Goal: Task Accomplishment & Management: Manage account settings

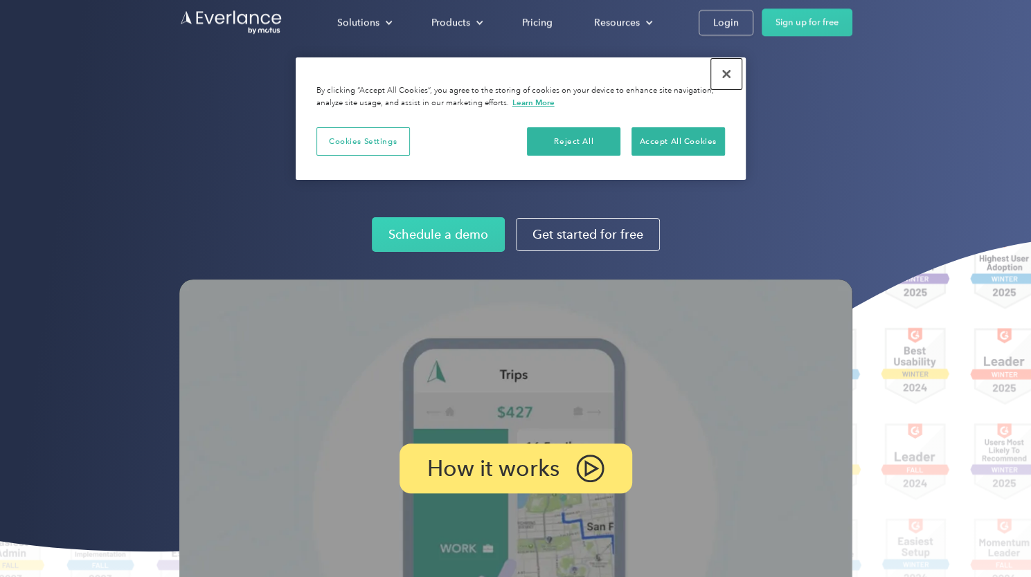
click at [727, 73] on button "Close" at bounding box center [726, 74] width 30 height 30
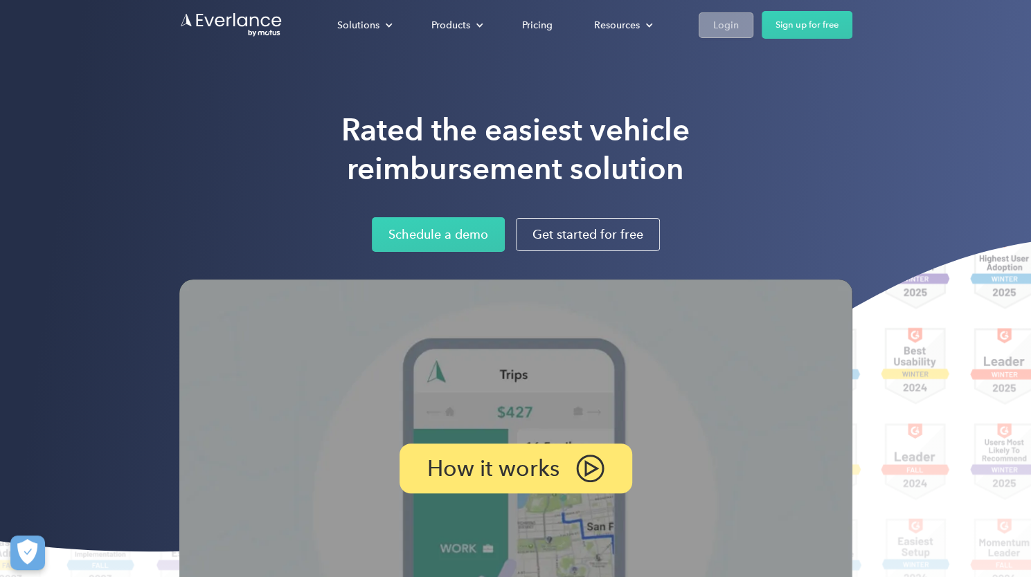
click at [730, 22] on div "Login" at bounding box center [726, 25] width 26 height 17
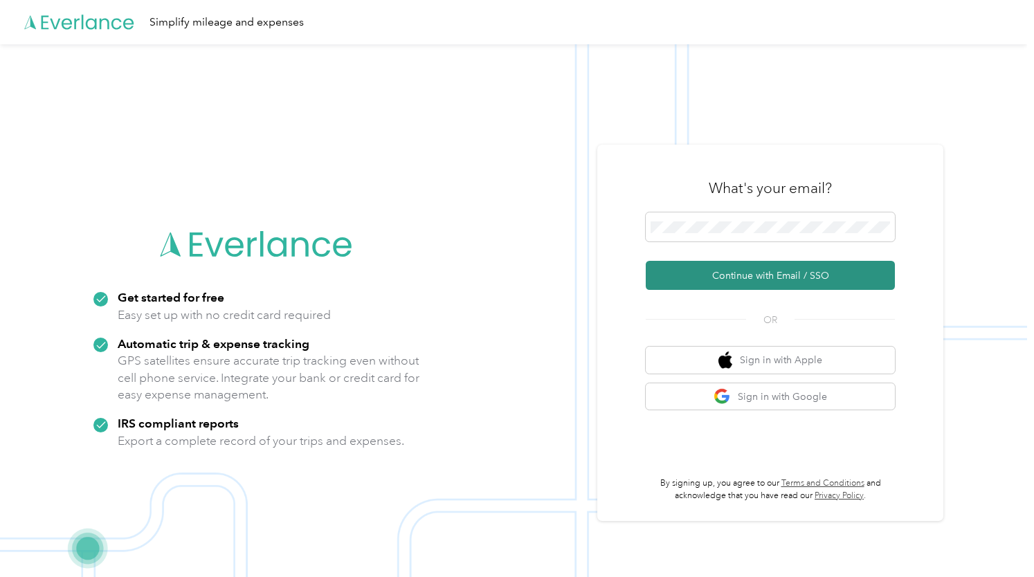
click at [746, 275] on button "Continue with Email / SSO" at bounding box center [770, 275] width 249 height 29
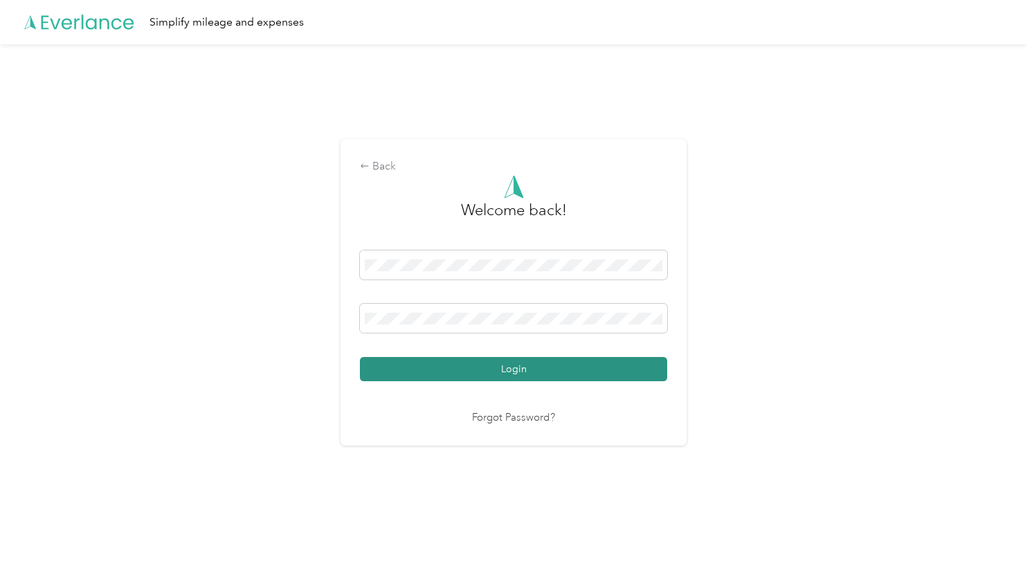
click at [482, 372] on button "Login" at bounding box center [513, 369] width 307 height 24
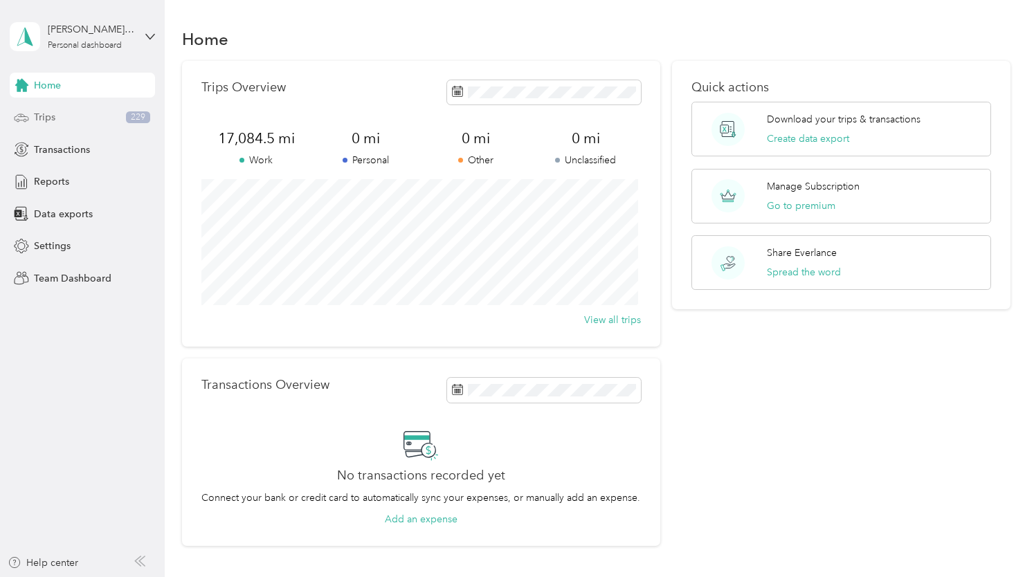
click at [34, 118] on span "Trips" at bounding box center [44, 117] width 21 height 15
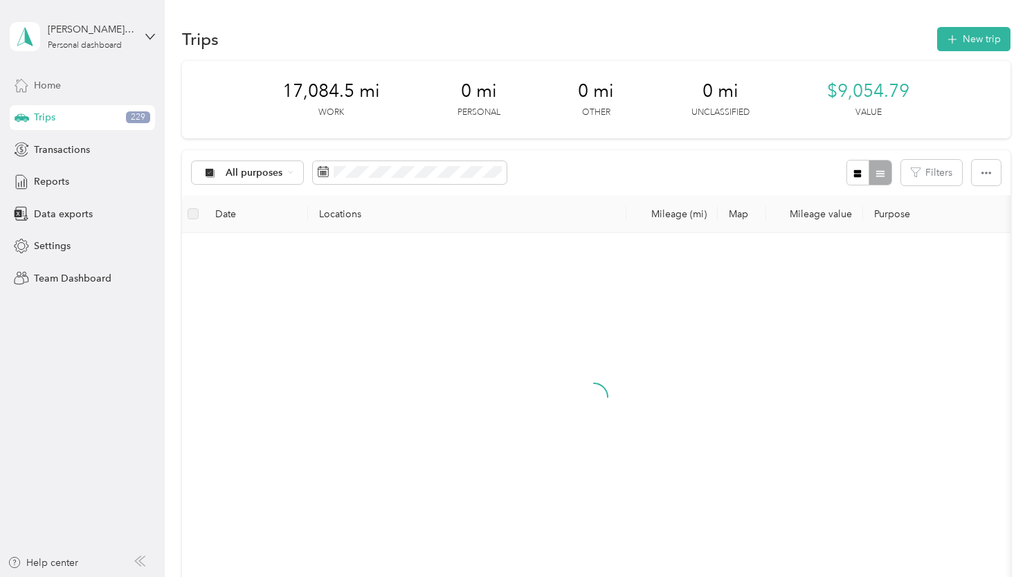
click at [37, 87] on span "Home" at bounding box center [47, 85] width 27 height 15
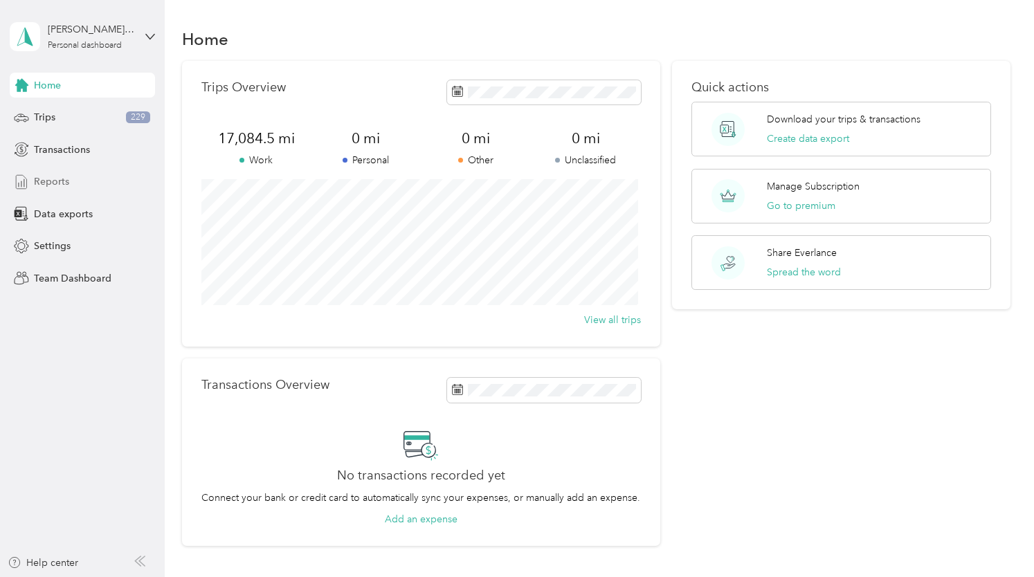
click at [43, 181] on span "Reports" at bounding box center [51, 181] width 35 height 15
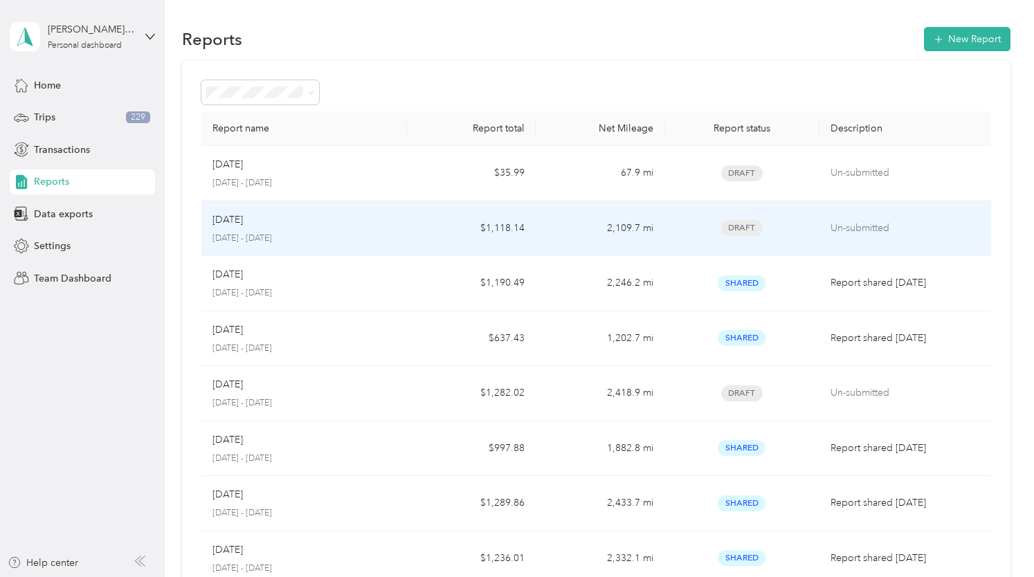
click at [289, 224] on div "Aug 2025" at bounding box center [304, 219] width 184 height 15
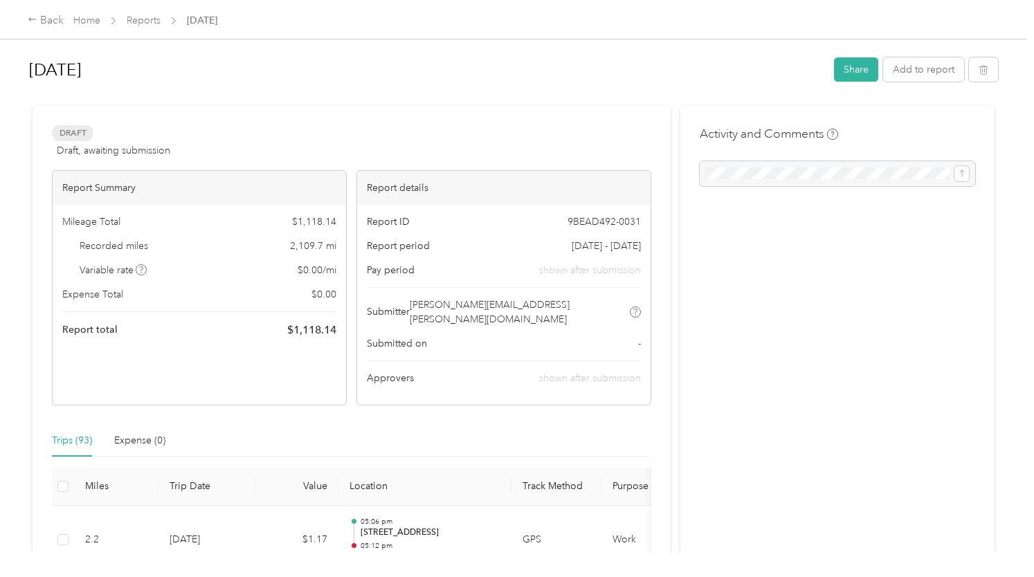
click at [661, 93] on div at bounding box center [513, 100] width 969 height 15
click at [851, 67] on button "Share" at bounding box center [856, 69] width 44 height 24
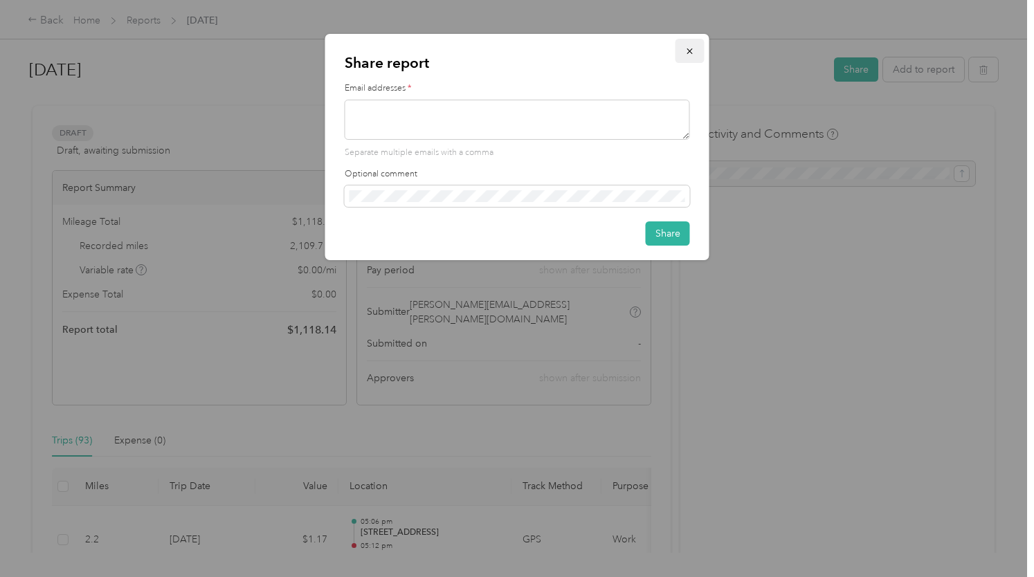
click at [692, 53] on icon "button" at bounding box center [690, 51] width 10 height 10
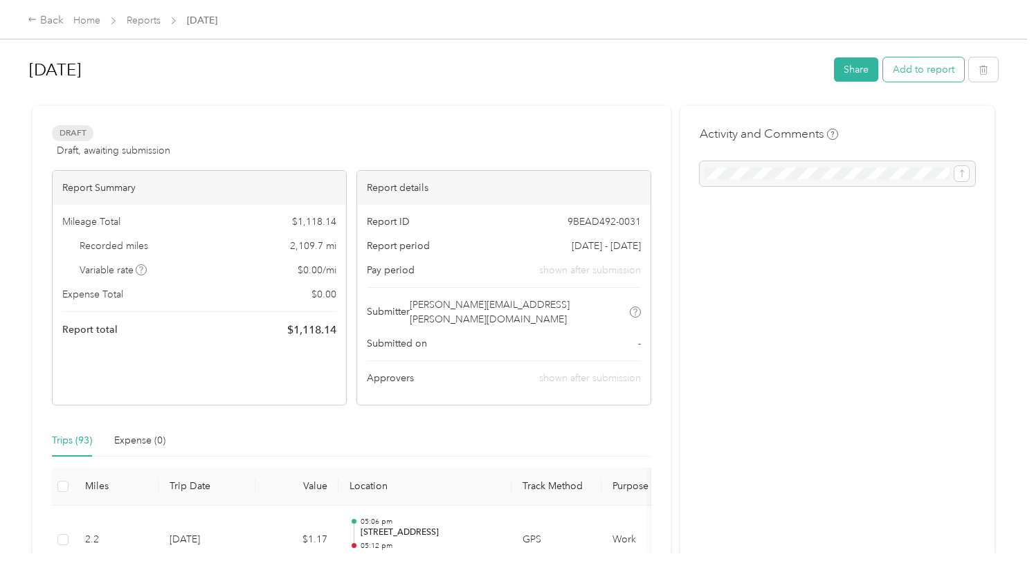
click at [918, 77] on button "Add to report" at bounding box center [923, 69] width 81 height 24
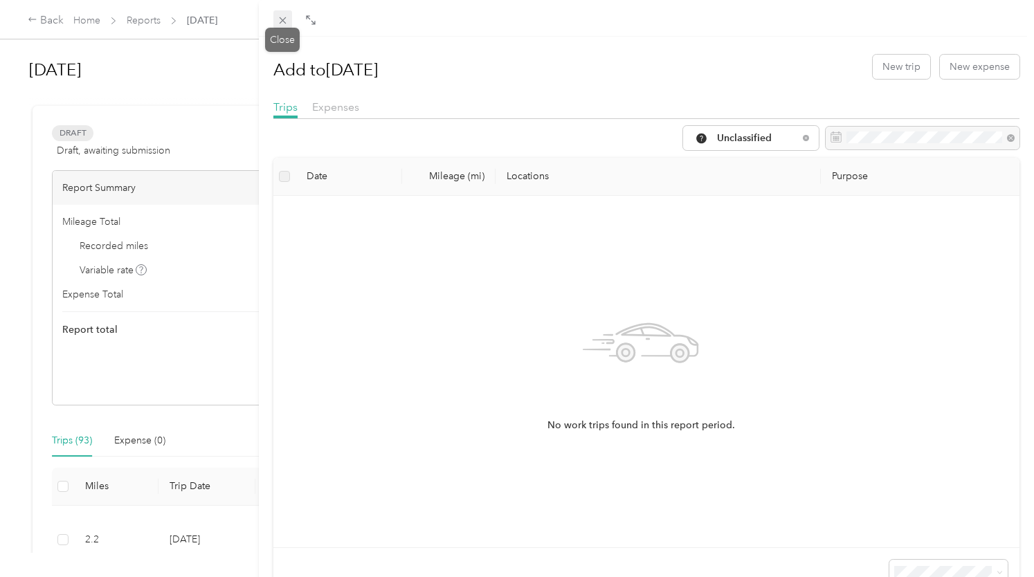
click at [284, 19] on icon at bounding box center [283, 21] width 12 height 12
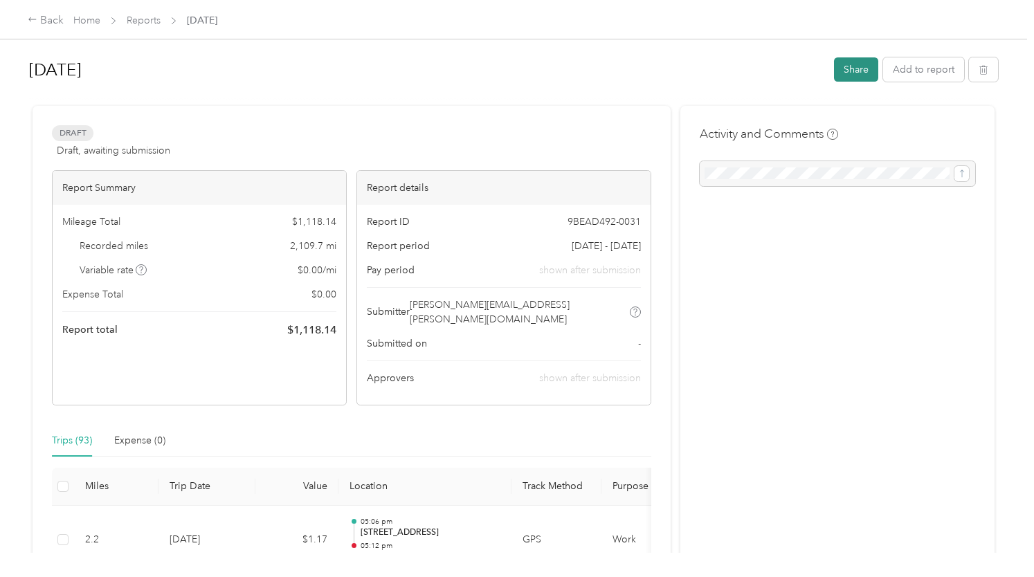
click at [851, 70] on button "Share" at bounding box center [856, 69] width 44 height 24
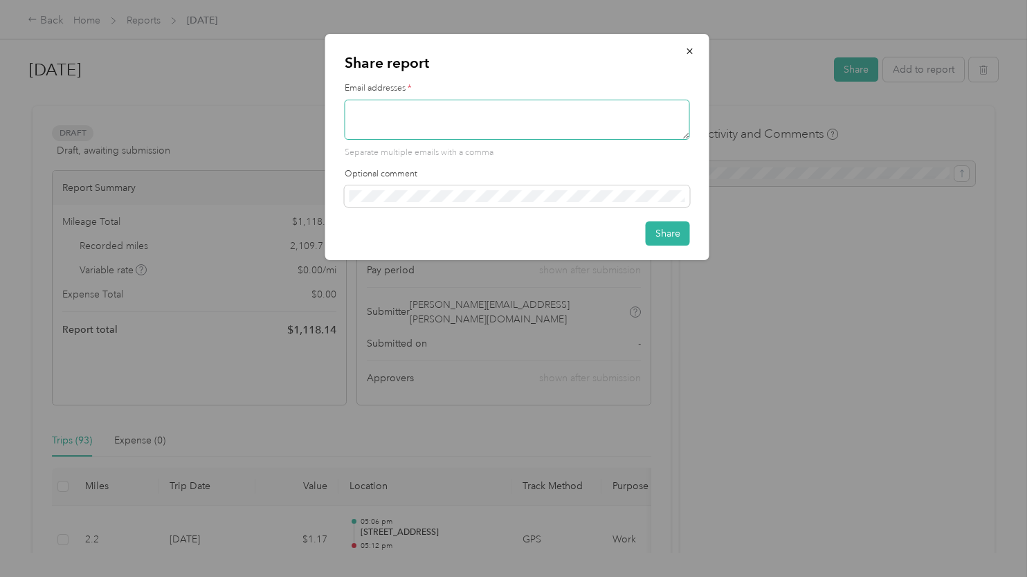
click at [371, 113] on textarea at bounding box center [517, 120] width 345 height 40
type textarea "mhanson@prosperitybankusa.com"
click at [655, 236] on button "Share" at bounding box center [668, 233] width 44 height 24
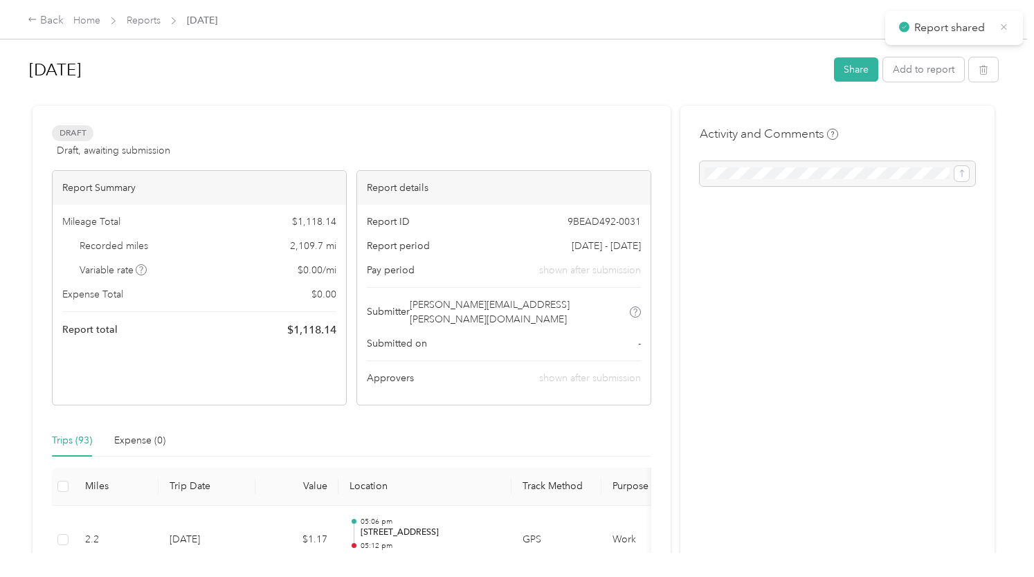
click at [1006, 22] on icon at bounding box center [1004, 27] width 10 height 12
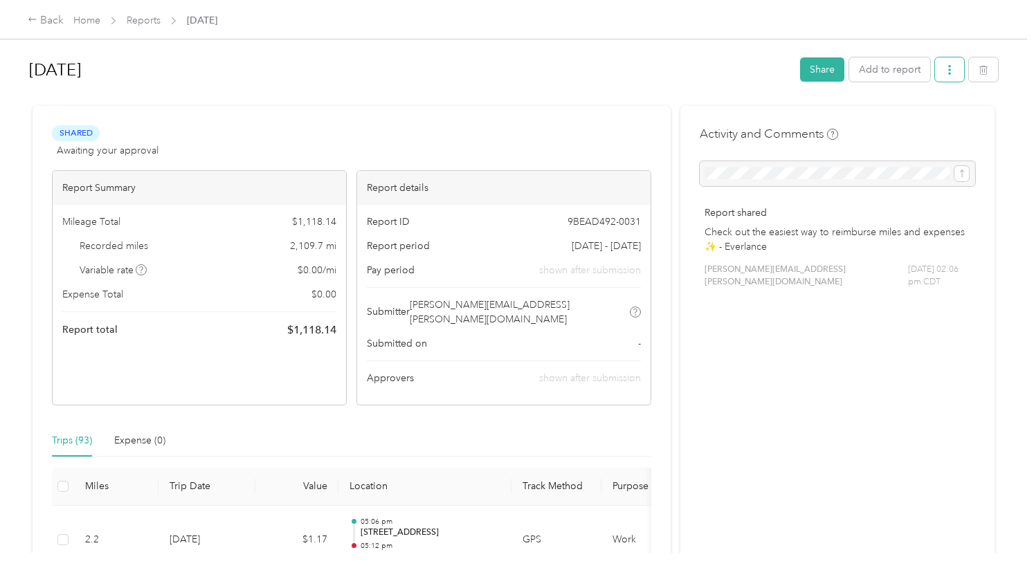
click at [948, 73] on icon "button" at bounding box center [949, 70] width 3 height 10
click at [894, 118] on span "Download" at bounding box center [907, 120] width 46 height 15
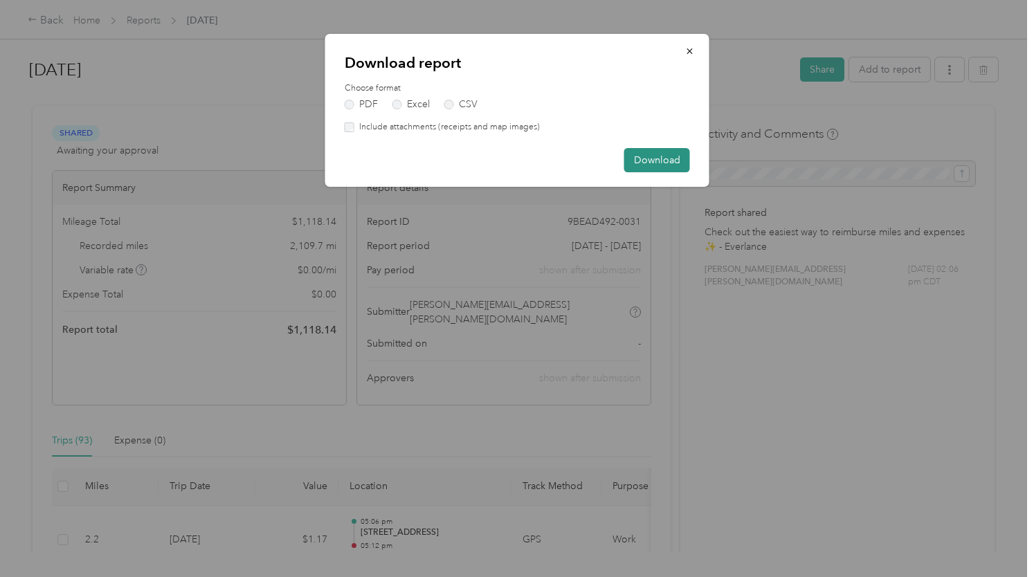
click at [654, 161] on button "Download" at bounding box center [657, 160] width 66 height 24
